Goal: Task Accomplishment & Management: Complete application form

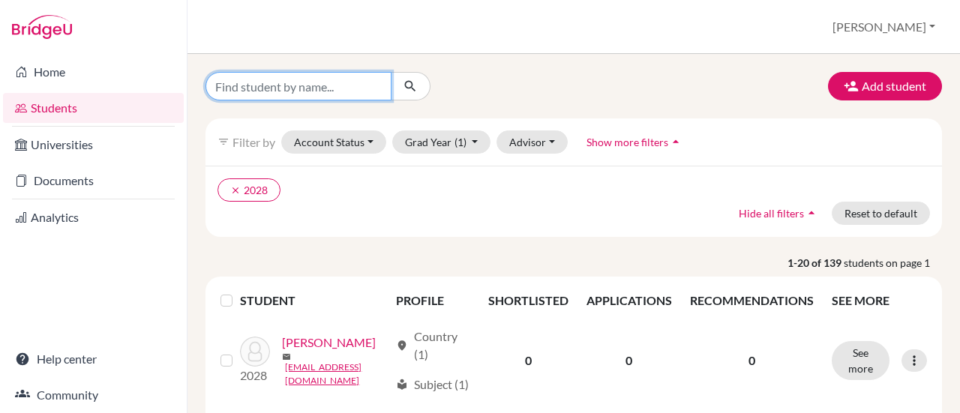
click at [313, 88] on input "Find student by name..." at bounding box center [298, 86] width 186 height 28
click at [313, 88] on input "ishaan" at bounding box center [298, 86] width 186 height 28
type input "[PERSON_NAME]"
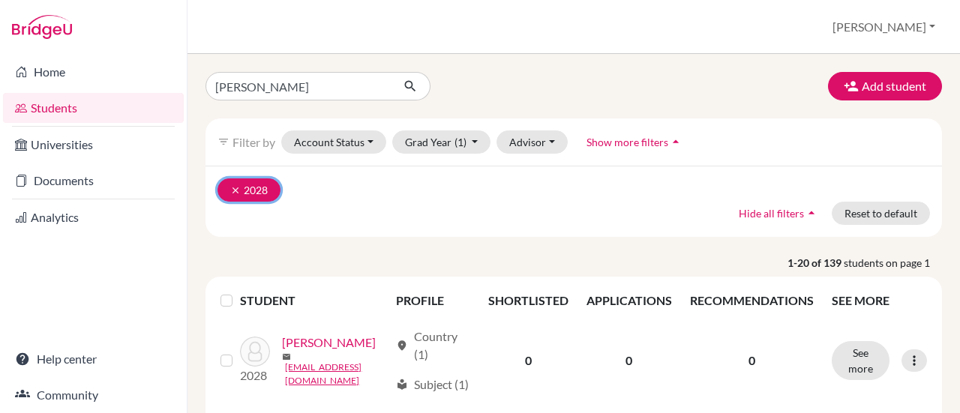
click at [230, 190] on icon "clear" at bounding box center [235, 190] width 10 height 10
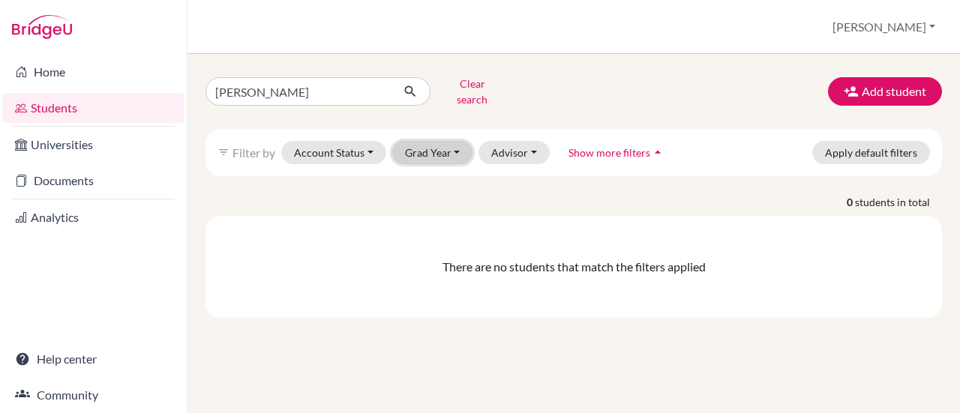
click at [451, 141] on button "Grad Year" at bounding box center [432, 152] width 81 height 23
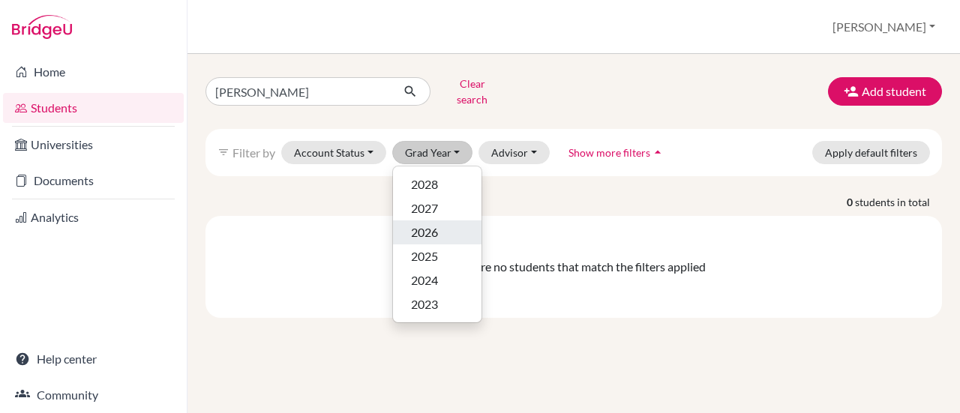
click at [421, 223] on span "2026" at bounding box center [424, 232] width 27 height 18
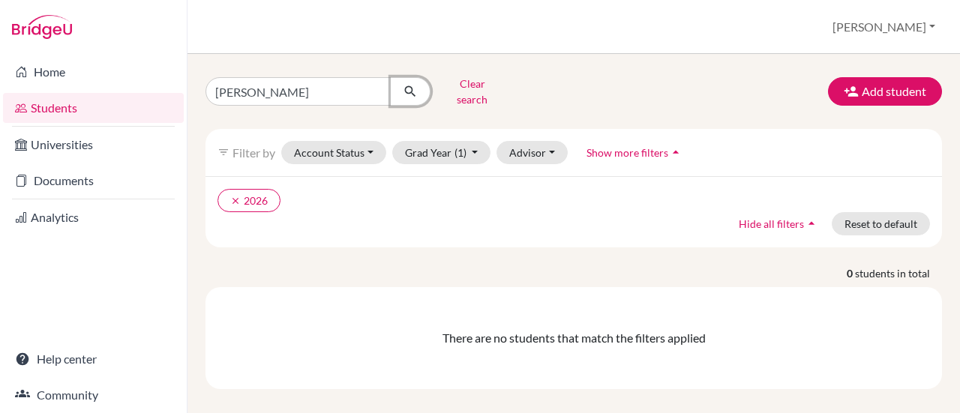
click at [409, 89] on icon "submit" at bounding box center [410, 91] width 15 height 15
click at [322, 85] on input "[PERSON_NAME]" at bounding box center [298, 91] width 186 height 28
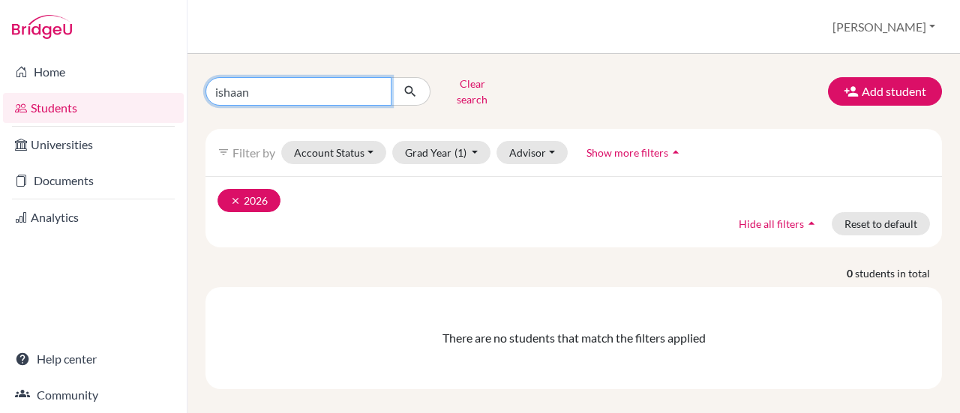
type input "ishaan"
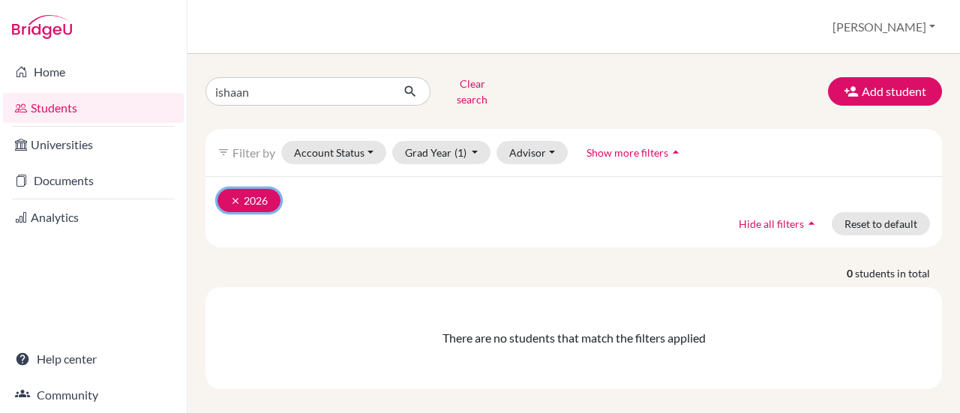
click at [234, 196] on icon "clear" at bounding box center [235, 201] width 10 height 10
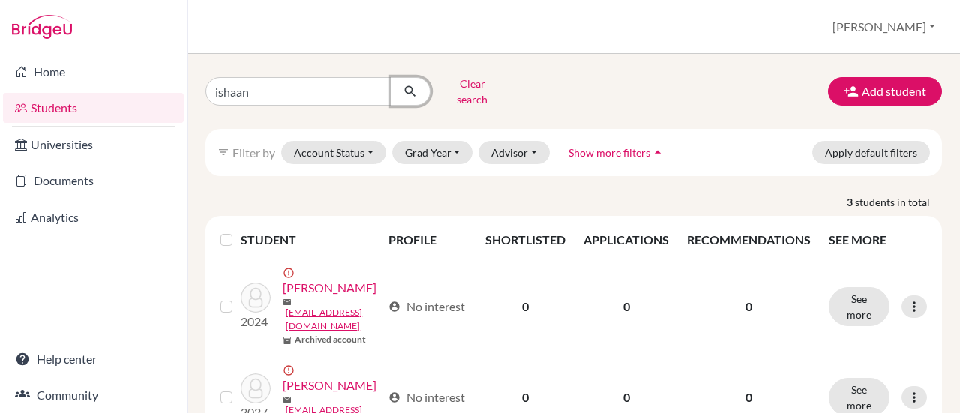
click at [403, 88] on icon "submit" at bounding box center [410, 91] width 15 height 15
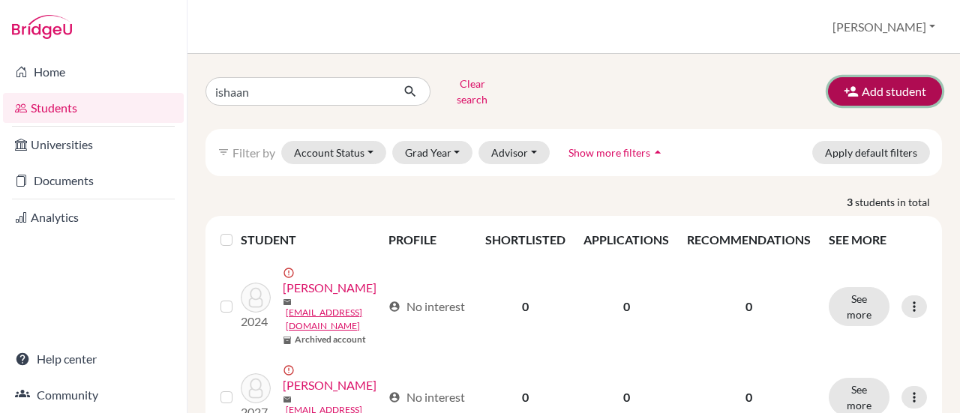
click at [846, 86] on icon "button" at bounding box center [850, 91] width 15 height 15
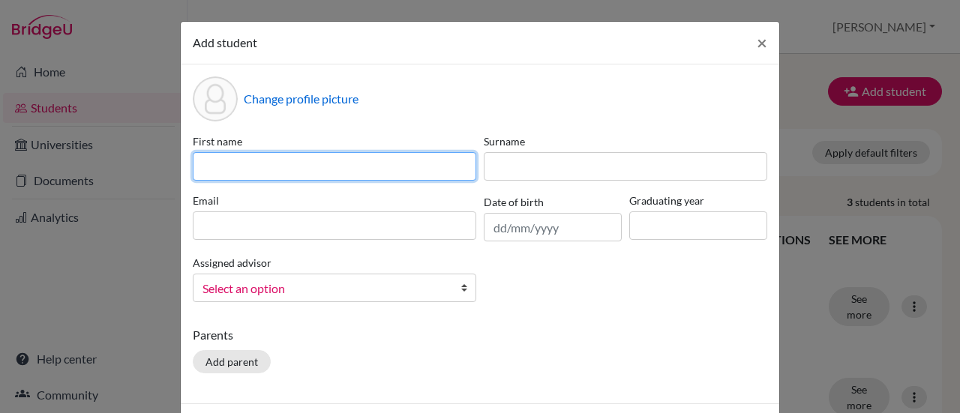
click at [222, 163] on input at bounding box center [334, 166] width 283 height 28
type input "[PERSON_NAME]"
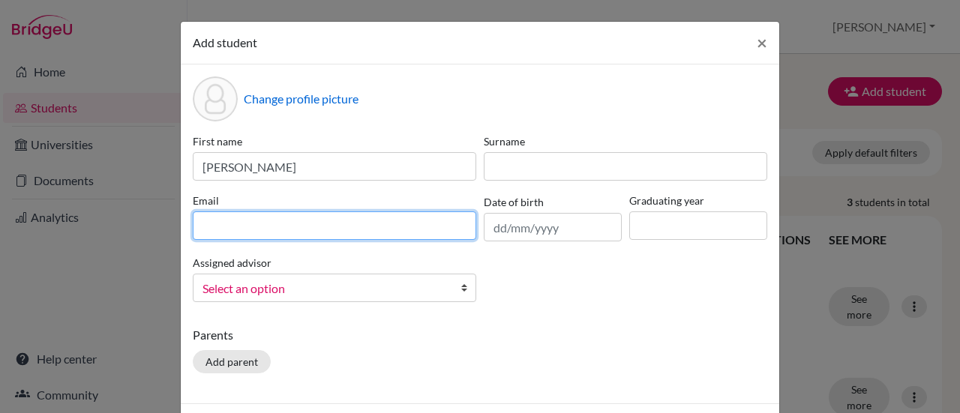
click at [226, 230] on input at bounding box center [334, 225] width 283 height 28
type input "i"
paste input "[EMAIL_ADDRESS][DOMAIN_NAME]"
type input "[EMAIL_ADDRESS][DOMAIN_NAME]"
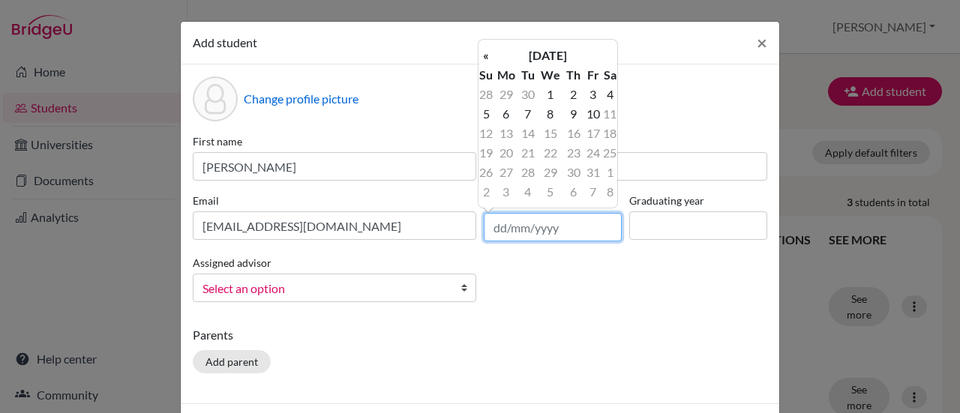
click at [511, 227] on input "text" at bounding box center [553, 227] width 138 height 28
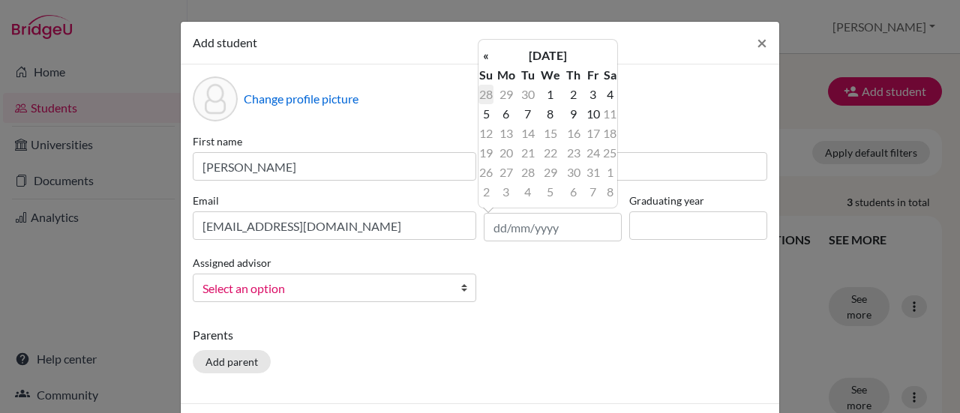
click at [489, 97] on td "28" at bounding box center [485, 94] width 15 height 19
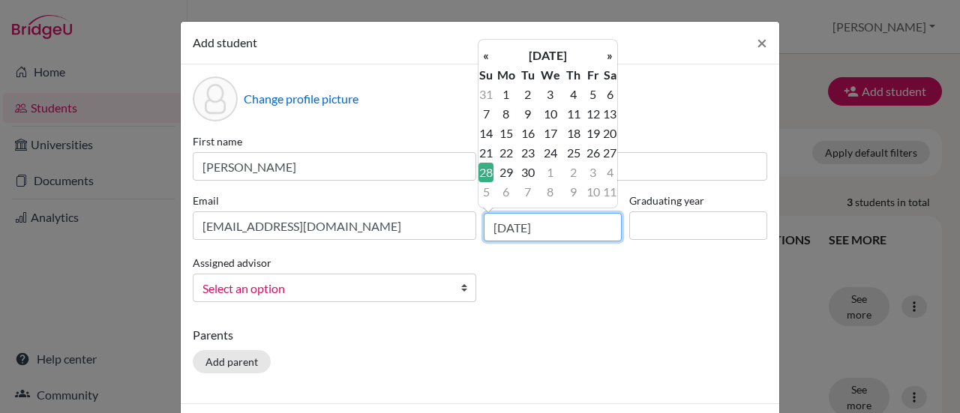
click at [519, 222] on input "[DATE]" at bounding box center [553, 227] width 138 height 28
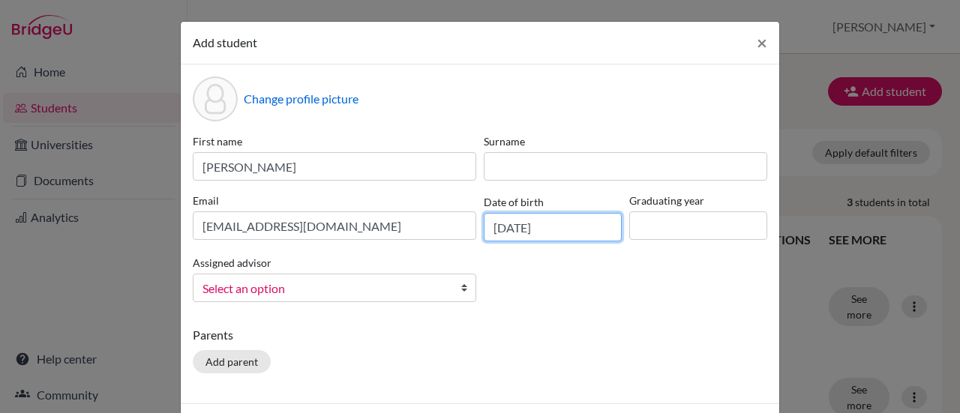
type input "[DATE]"
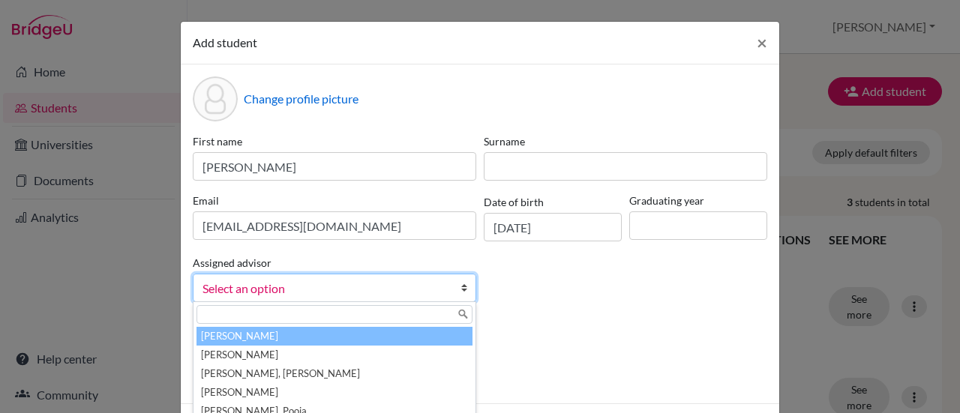
click at [343, 295] on span "Select an option" at bounding box center [324, 288] width 244 height 19
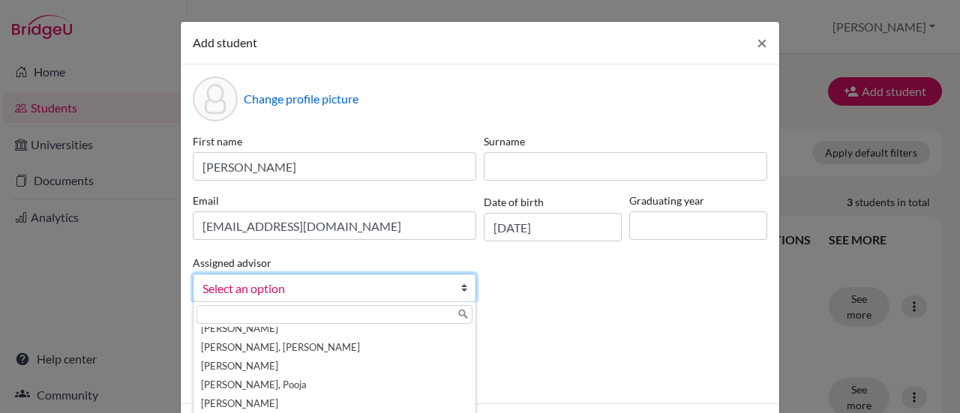
scroll to position [96, 0]
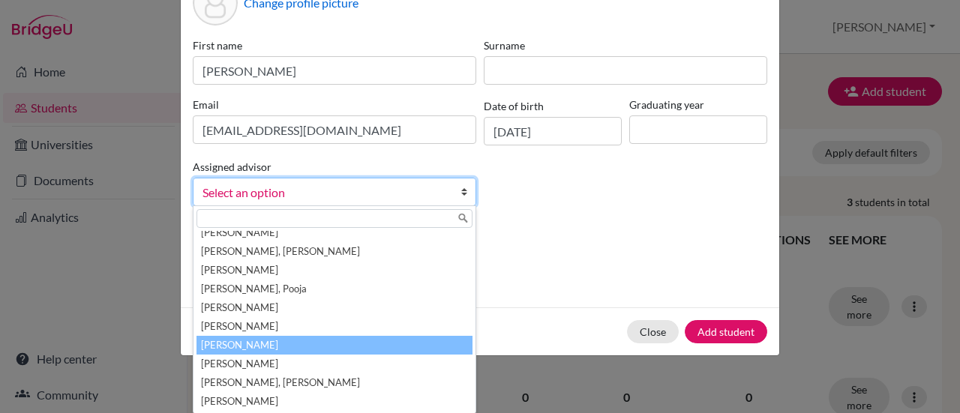
click at [214, 344] on li "[PERSON_NAME]" at bounding box center [334, 345] width 276 height 19
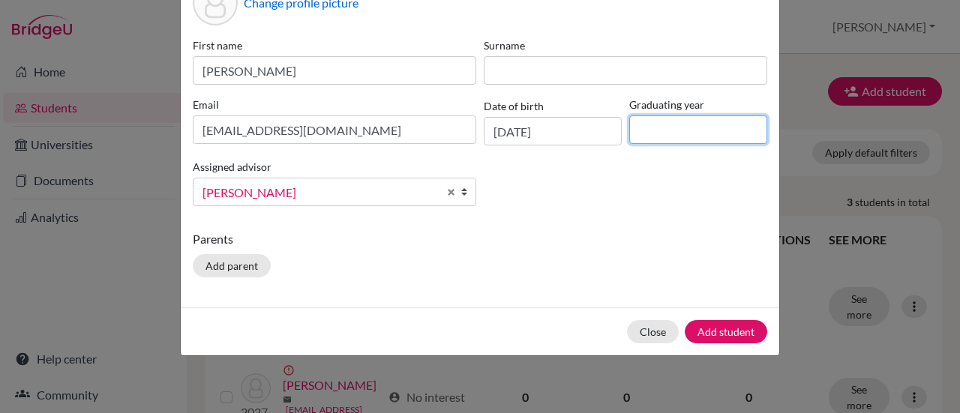
click at [664, 131] on input at bounding box center [698, 129] width 138 height 28
type input "2026"
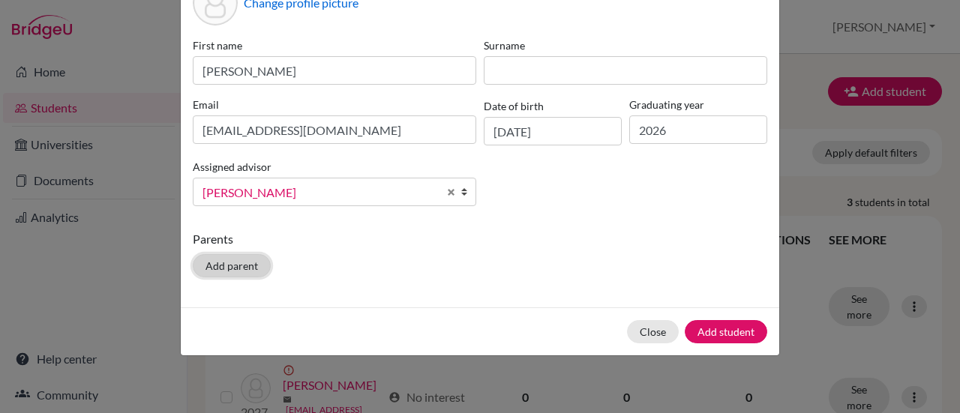
click at [241, 262] on button "Add parent" at bounding box center [232, 265] width 78 height 23
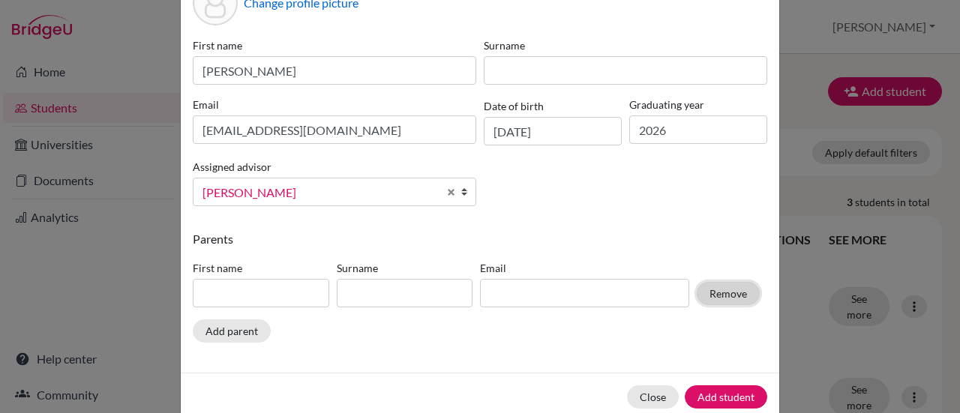
click at [720, 296] on button "Remove" at bounding box center [728, 293] width 63 height 23
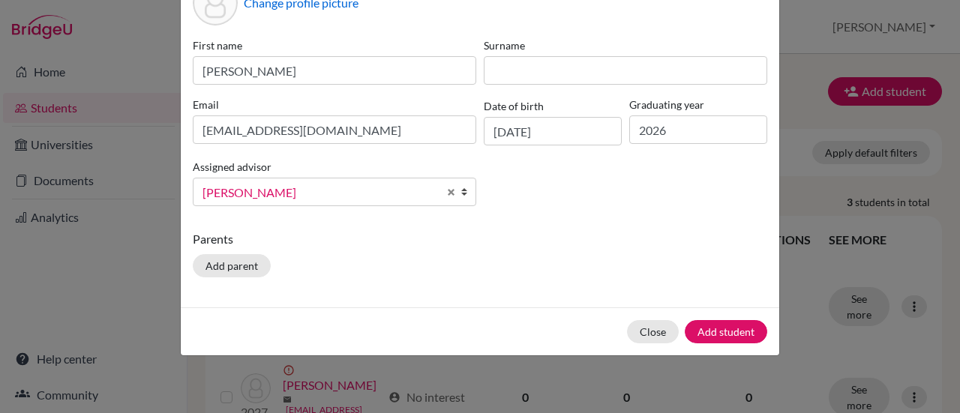
scroll to position [42, 0]
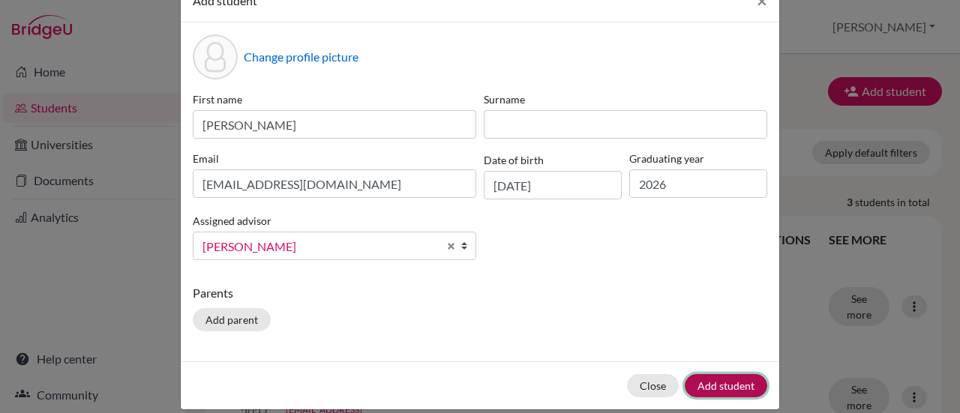
click at [706, 377] on button "Add student" at bounding box center [726, 385] width 82 height 23
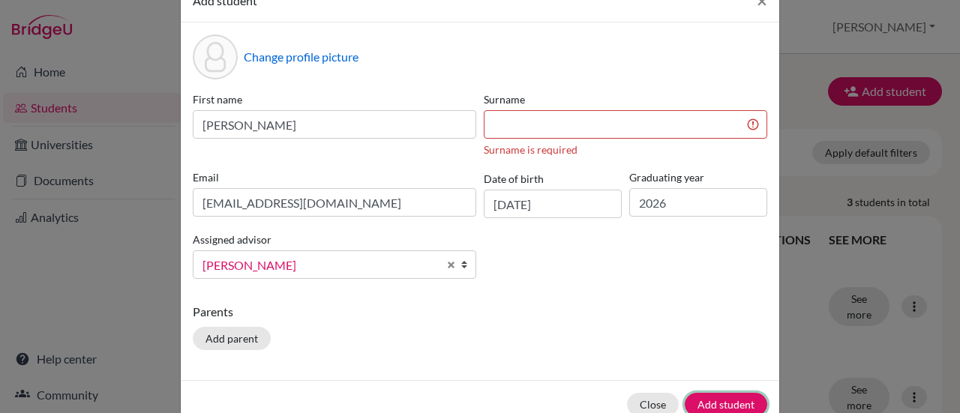
scroll to position [115, 0]
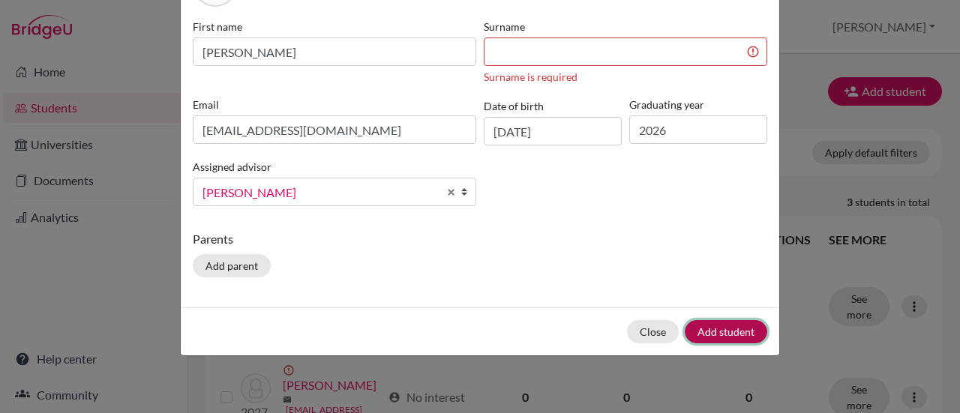
click at [705, 329] on button "Add student" at bounding box center [726, 331] width 82 height 23
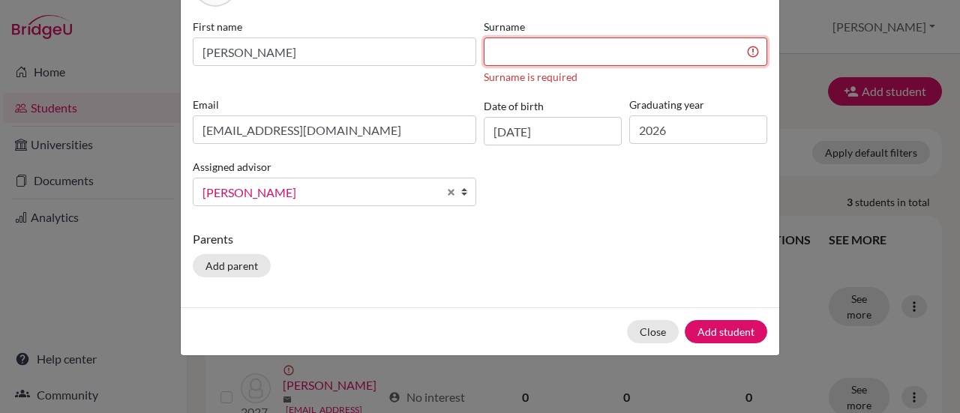
scroll to position [96, 0]
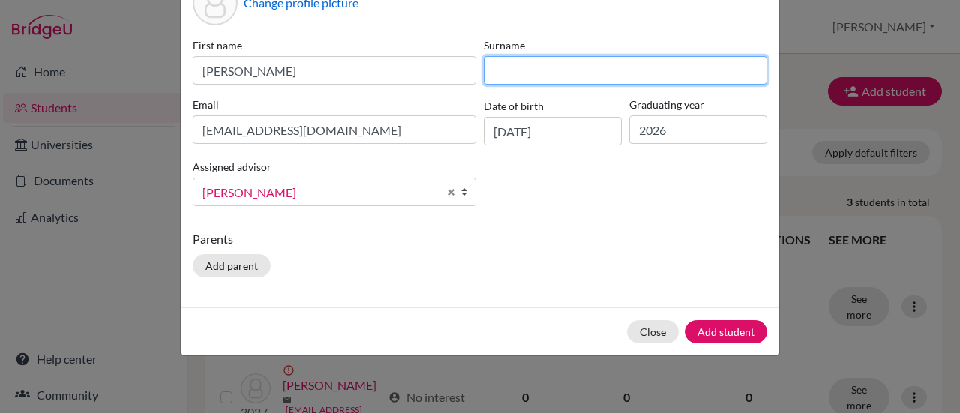
click at [506, 43] on div "Surname" at bounding box center [625, 60] width 291 height 47
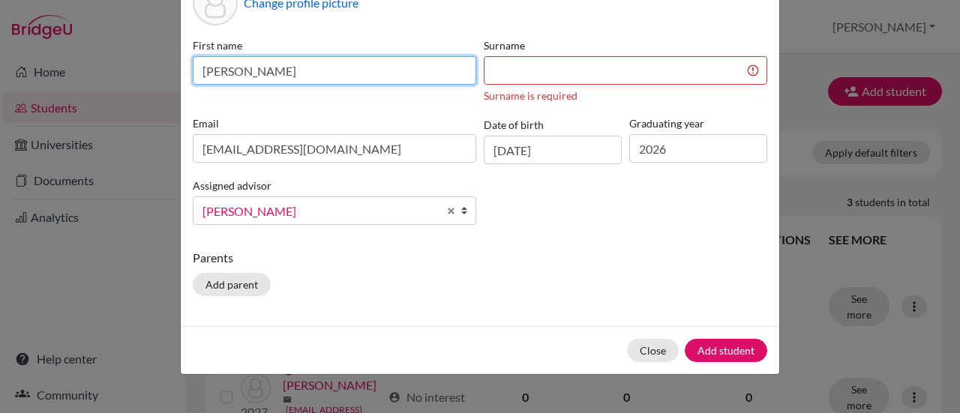
click at [265, 64] on input "[PERSON_NAME]" at bounding box center [334, 70] width 283 height 28
type input "Ishaan"
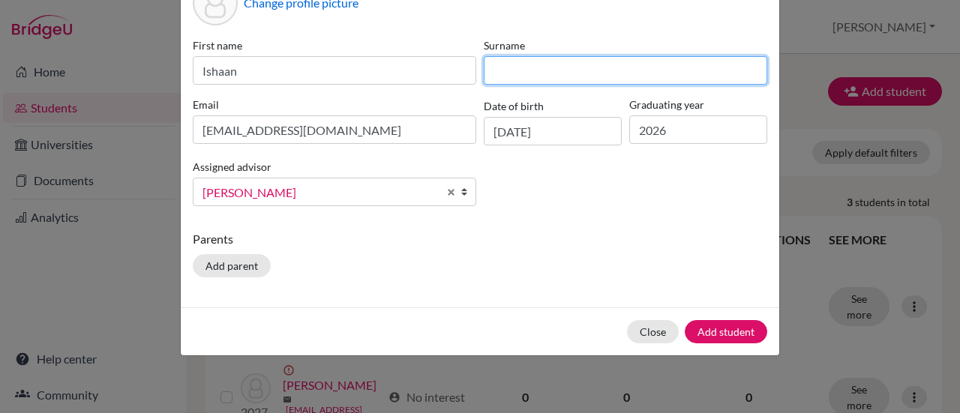
click at [522, 65] on input at bounding box center [625, 70] width 283 height 28
type input "[PERSON_NAME]"
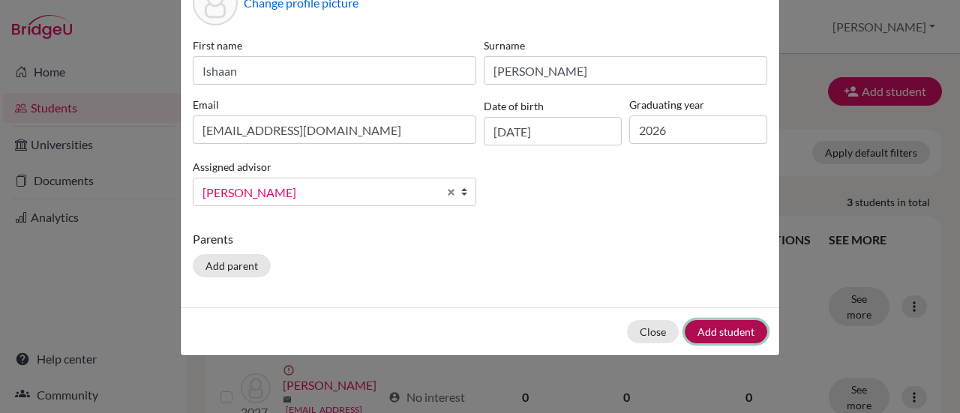
click at [712, 325] on button "Add student" at bounding box center [726, 331] width 82 height 23
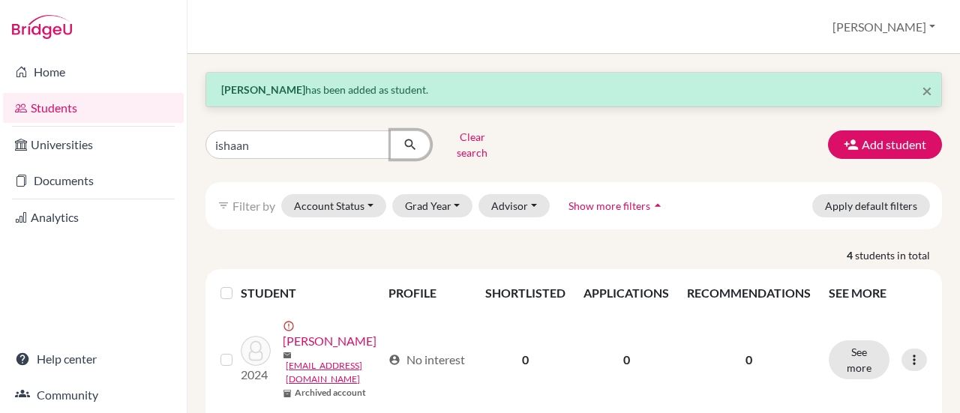
click at [403, 137] on icon "submit" at bounding box center [410, 144] width 15 height 15
click at [921, 90] on span "×" at bounding box center [926, 90] width 10 height 22
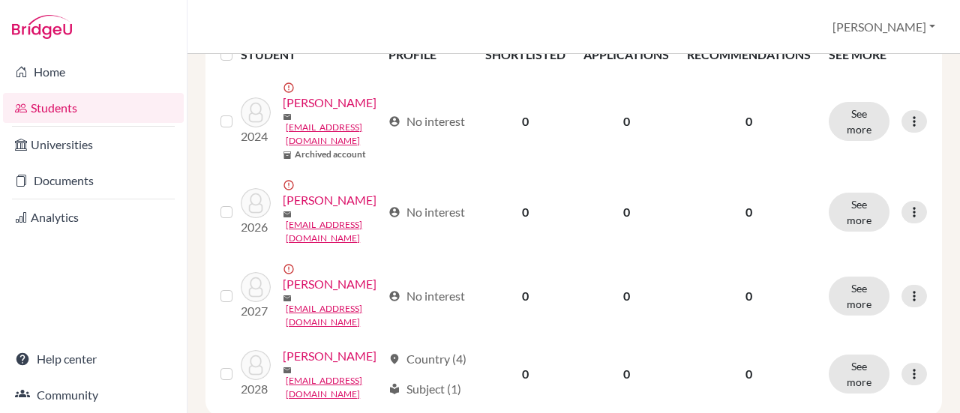
scroll to position [186, 0]
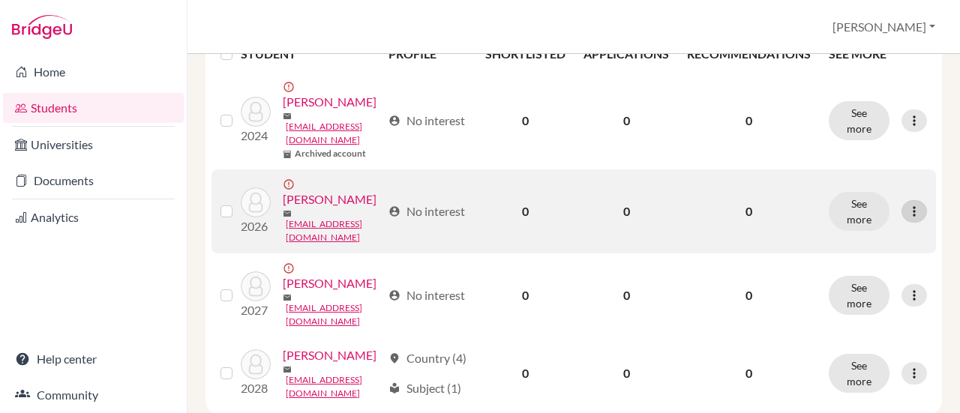
click at [906, 219] on icon at bounding box center [913, 211] width 15 height 15
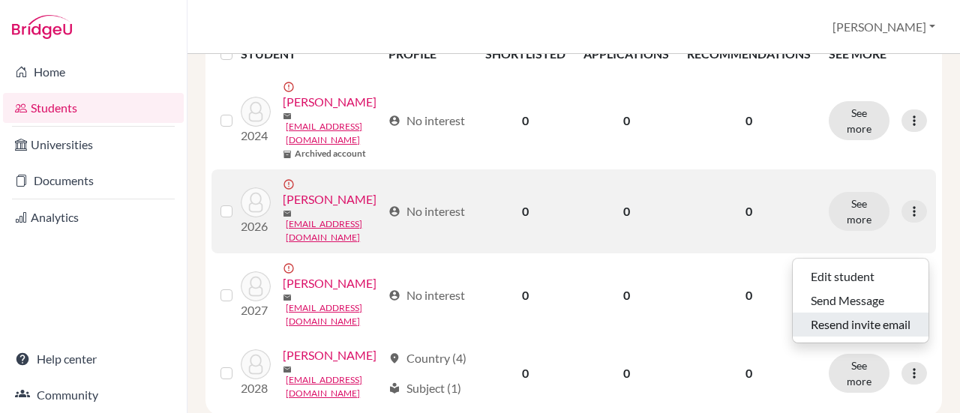
click at [834, 322] on button "Resend invite email" at bounding box center [861, 325] width 136 height 24
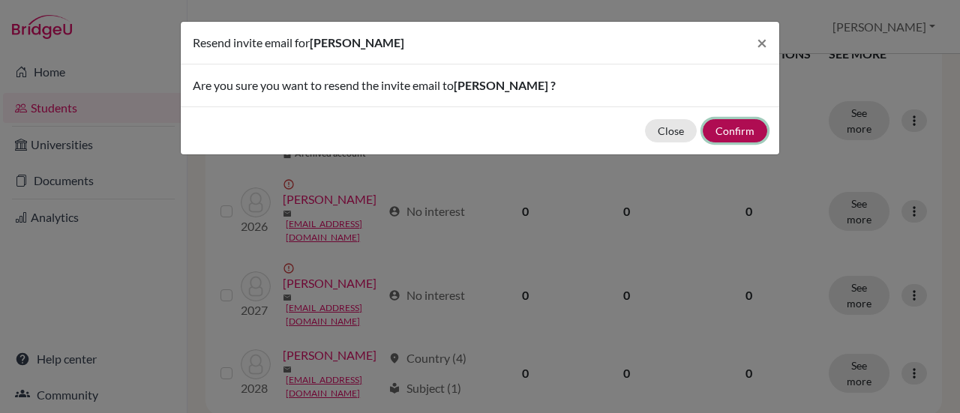
click at [739, 130] on button "Confirm" at bounding box center [735, 130] width 64 height 23
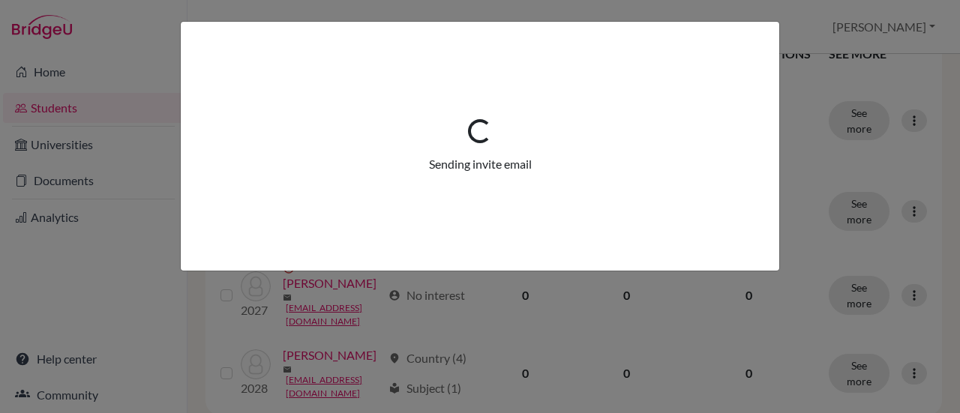
scroll to position [238, 0]
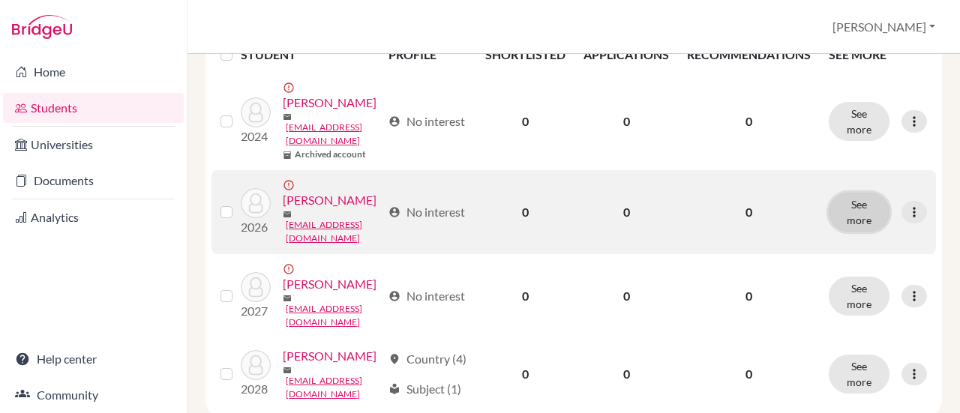
click at [858, 230] on button "See more" at bounding box center [859, 212] width 61 height 39
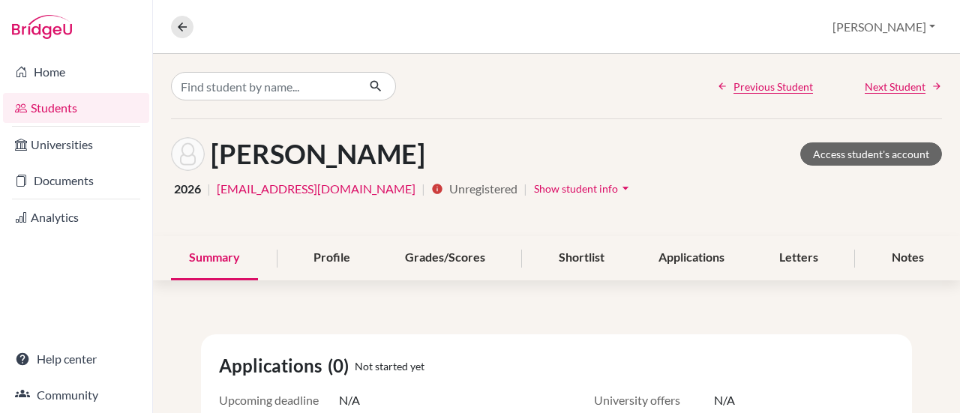
click at [615, 187] on span "Show student info" at bounding box center [576, 188] width 84 height 13
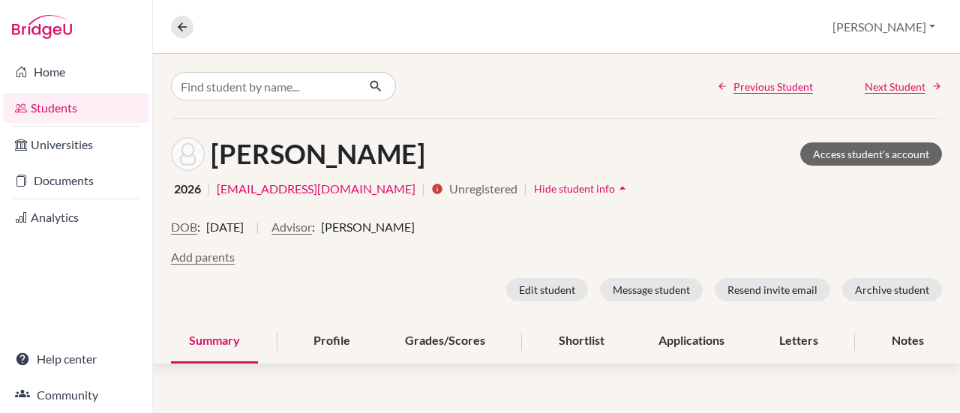
click at [649, 243] on div "DOB : [DEMOGRAPHIC_DATA] | Advisor : [PERSON_NAME]" at bounding box center [556, 233] width 771 height 30
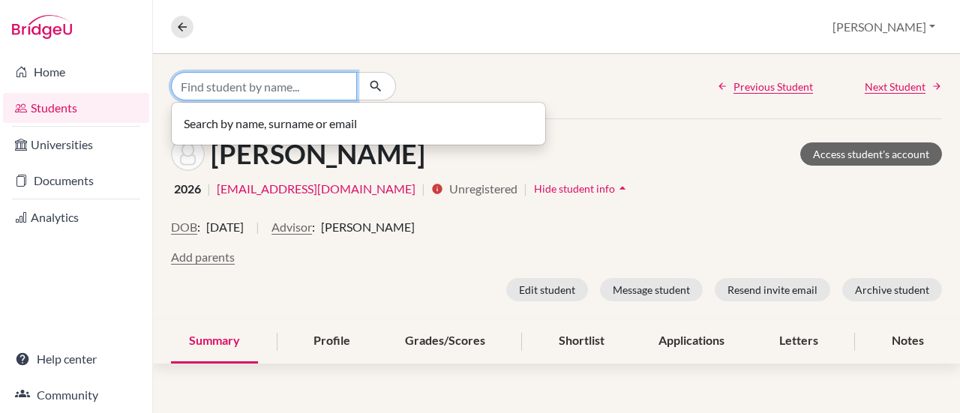
click at [234, 81] on input "Find student by name..." at bounding box center [264, 86] width 186 height 28
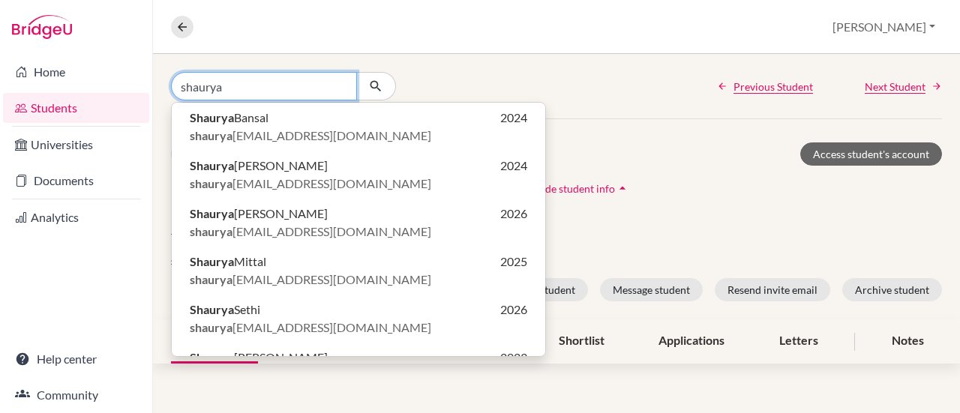
type input "shaurya"
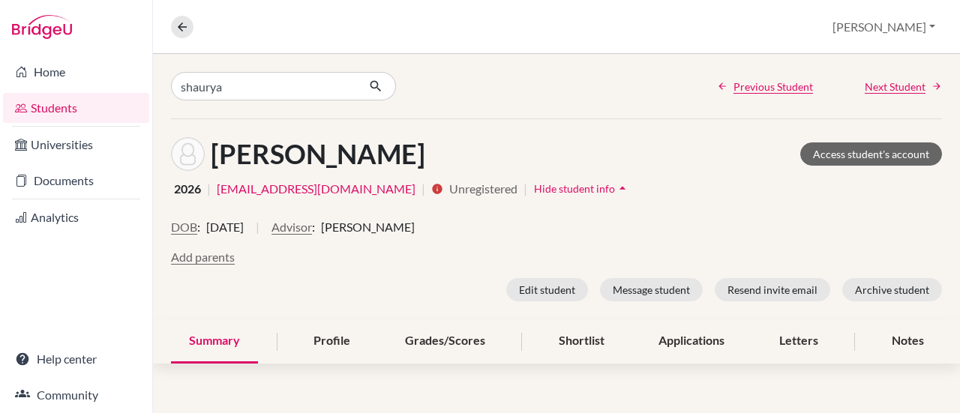
click at [491, 80] on div "shaurya Previous Student Next Student" at bounding box center [556, 86] width 807 height 64
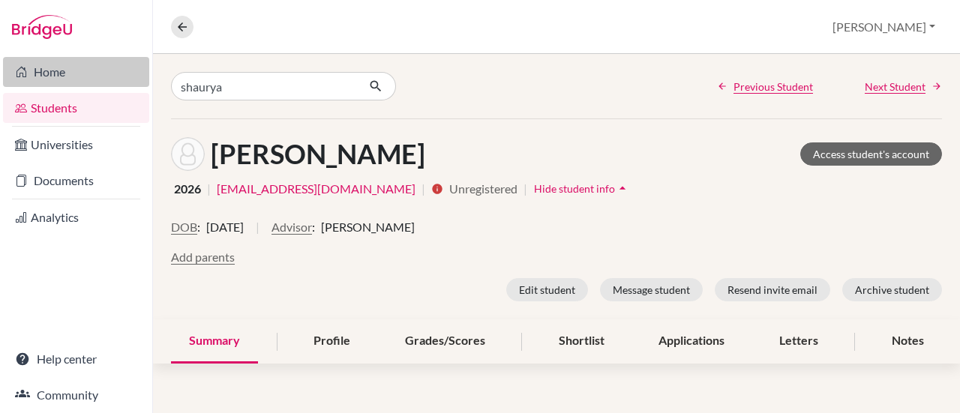
click at [89, 65] on link "Home" at bounding box center [76, 72] width 146 height 30
